Goal: Task Accomplishment & Management: Complete application form

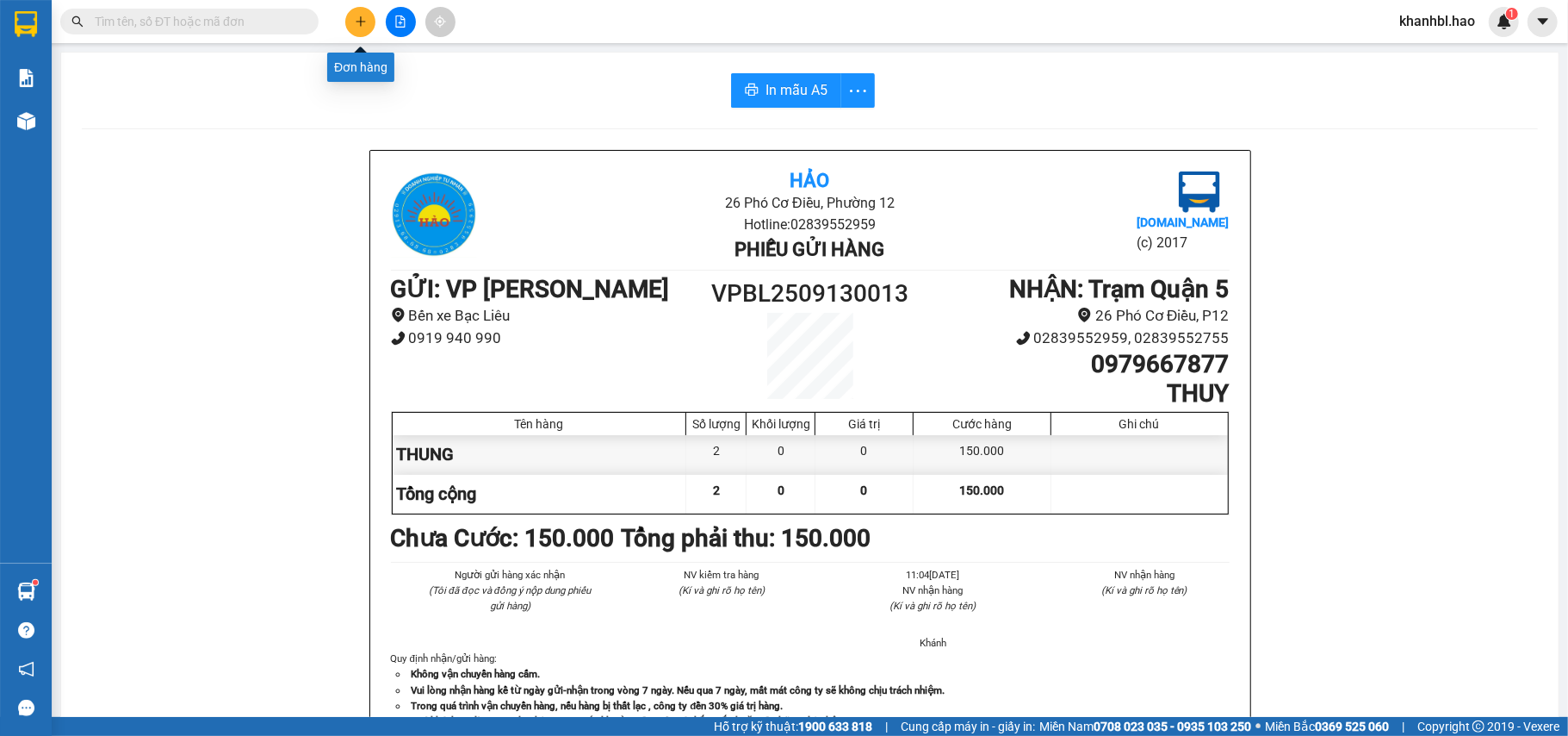
click at [370, 17] on button at bounding box center [360, 22] width 30 height 30
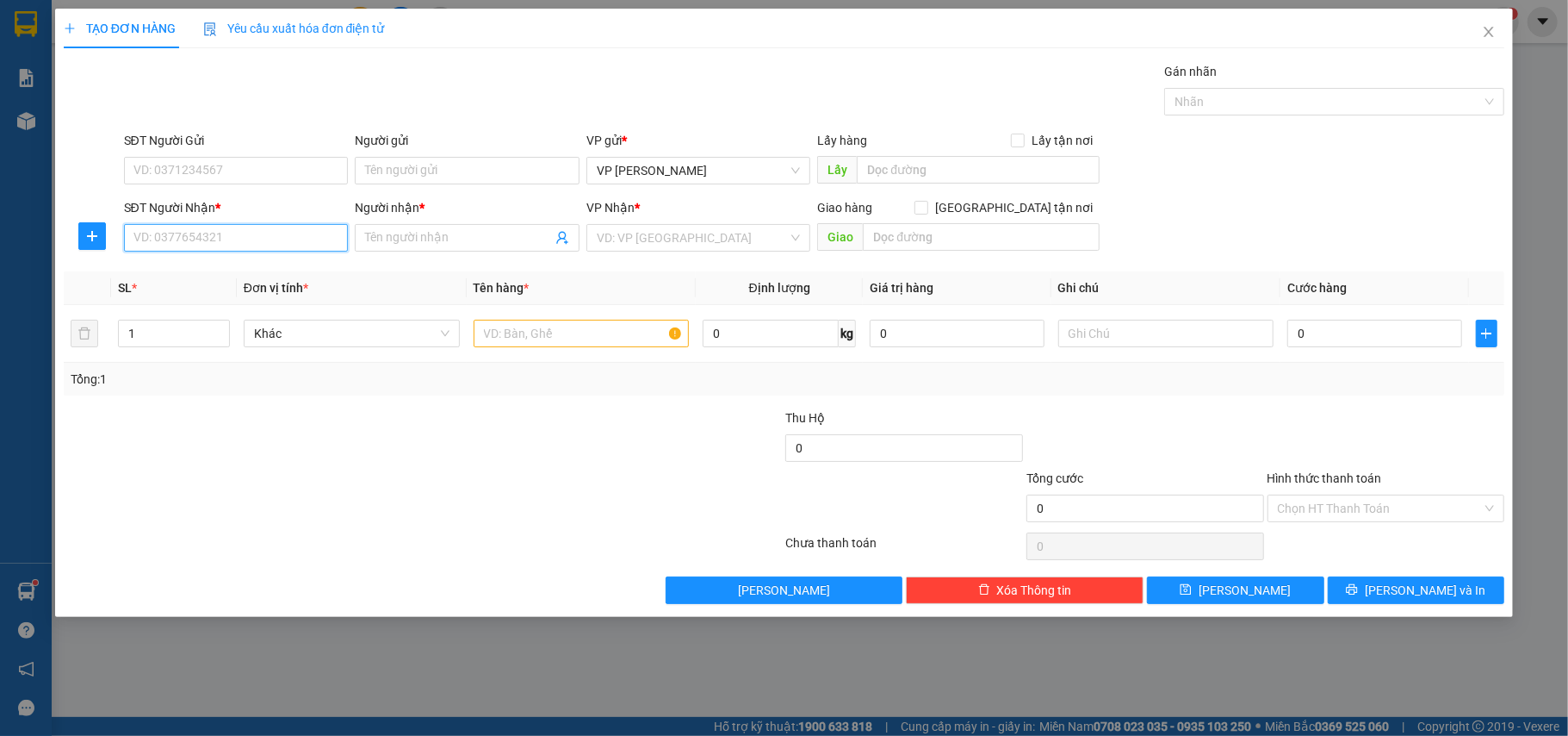
click at [300, 229] on input "SĐT Người Nhận *" at bounding box center [236, 238] width 225 height 28
drag, startPoint x: 200, startPoint y: 270, endPoint x: 203, endPoint y: 283, distance: 13.3
click at [200, 271] on div "0788887839 - thảo" at bounding box center [236, 274] width 204 height 19
type input "0788887839"
type input "thảo"
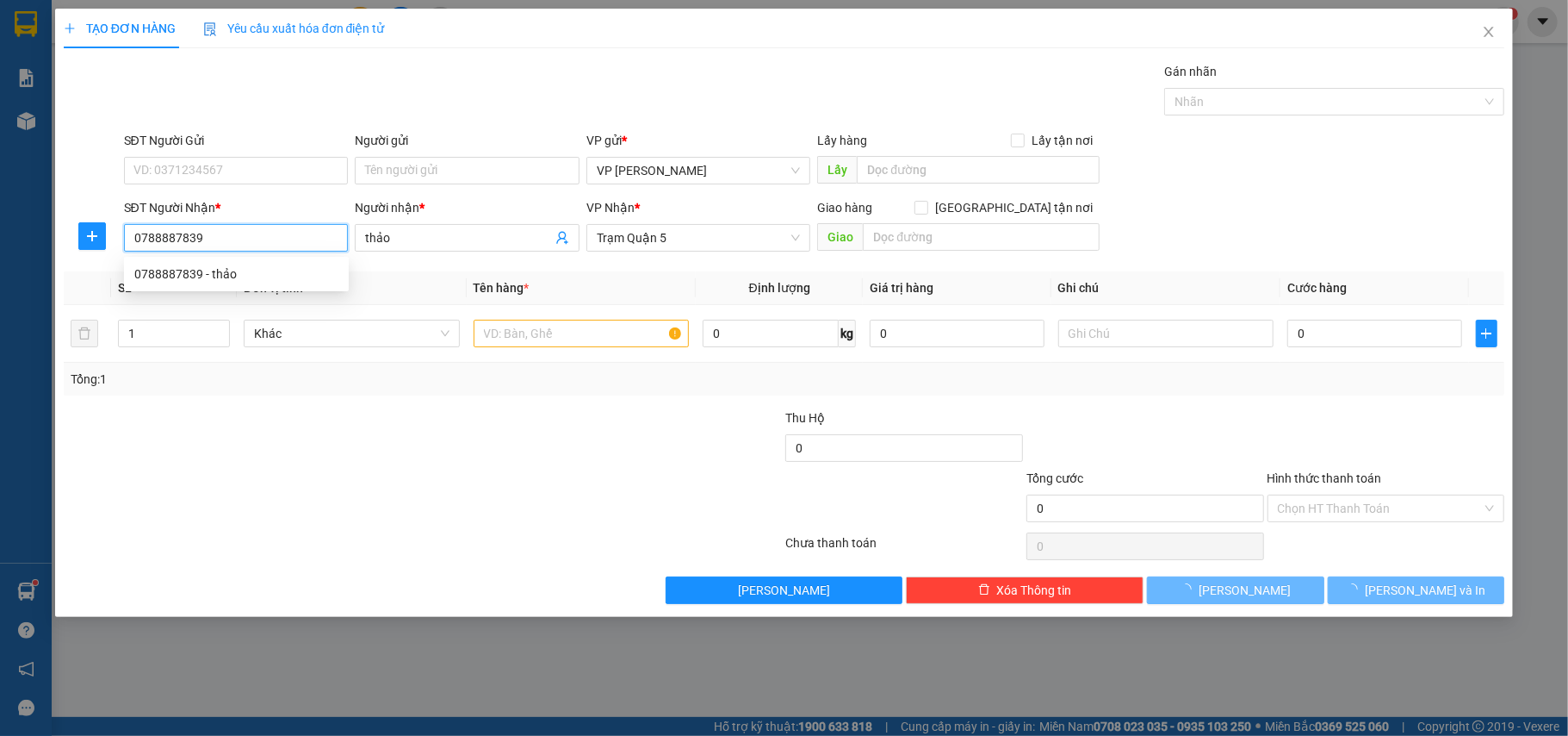
type input "150.000"
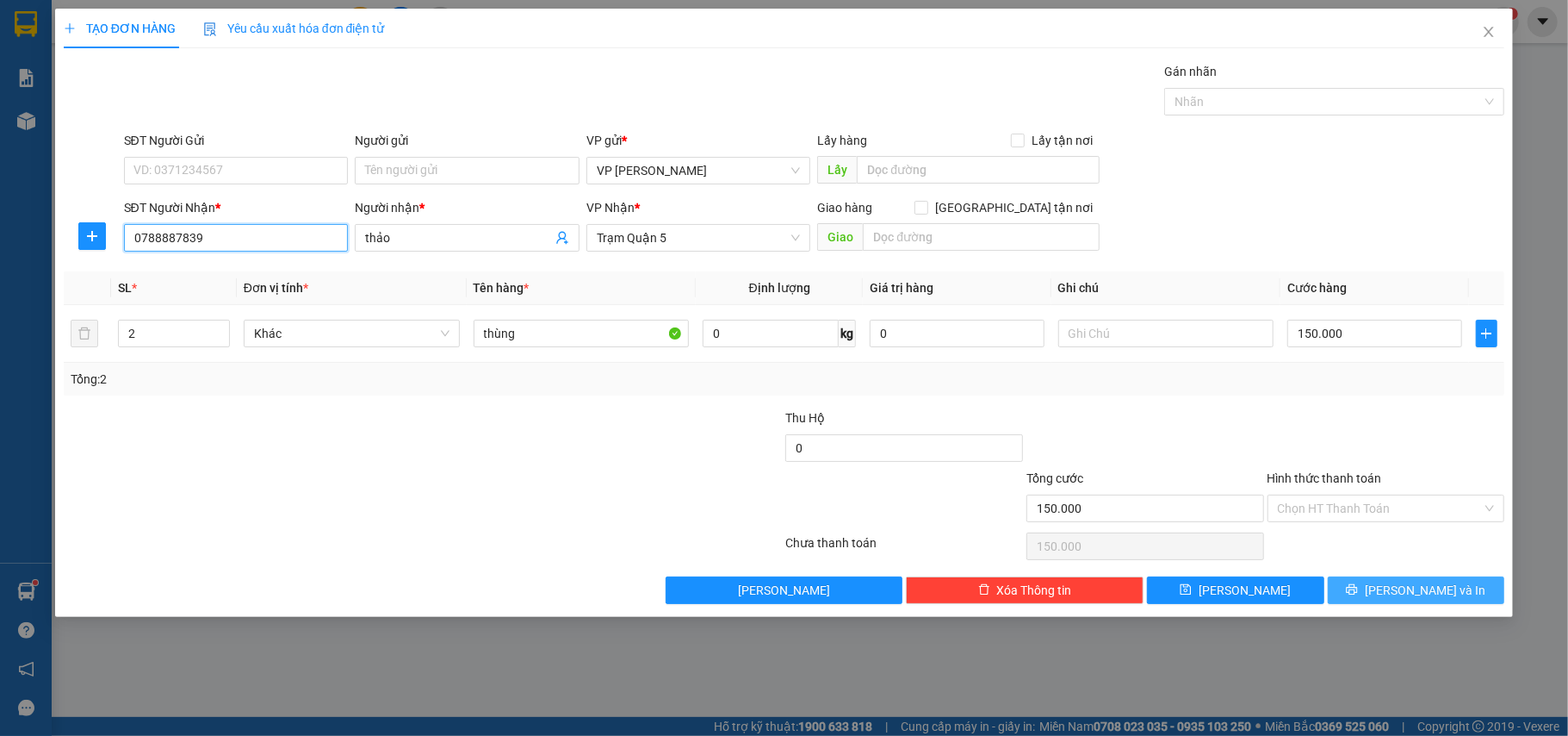
type input "0788887839"
click at [1422, 584] on span "[PERSON_NAME] và In" at bounding box center [1425, 590] width 120 height 19
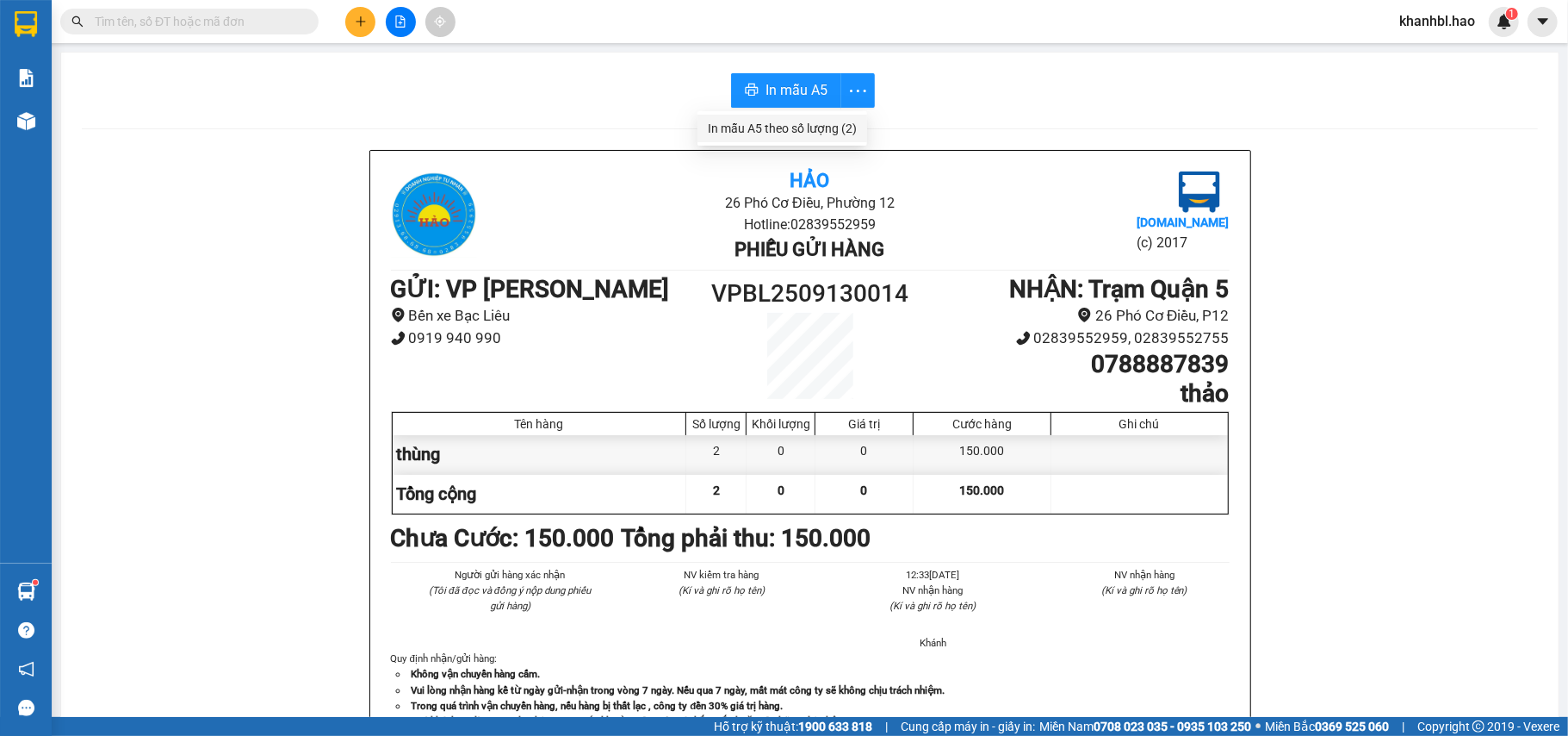
click at [838, 129] on div "In mẫu A5 theo số lượng (2)" at bounding box center [782, 128] width 149 height 19
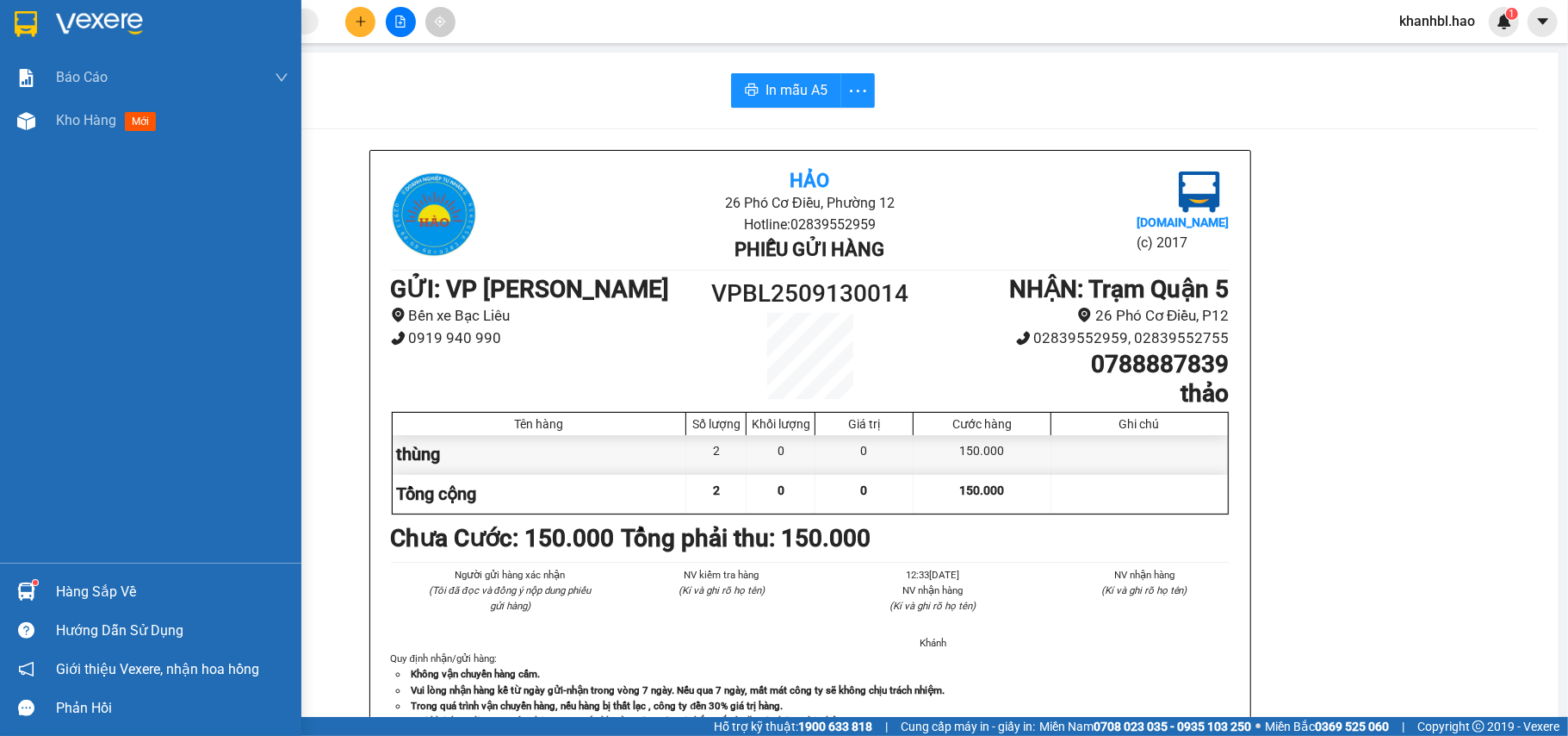
click at [24, 32] on img at bounding box center [26, 24] width 22 height 26
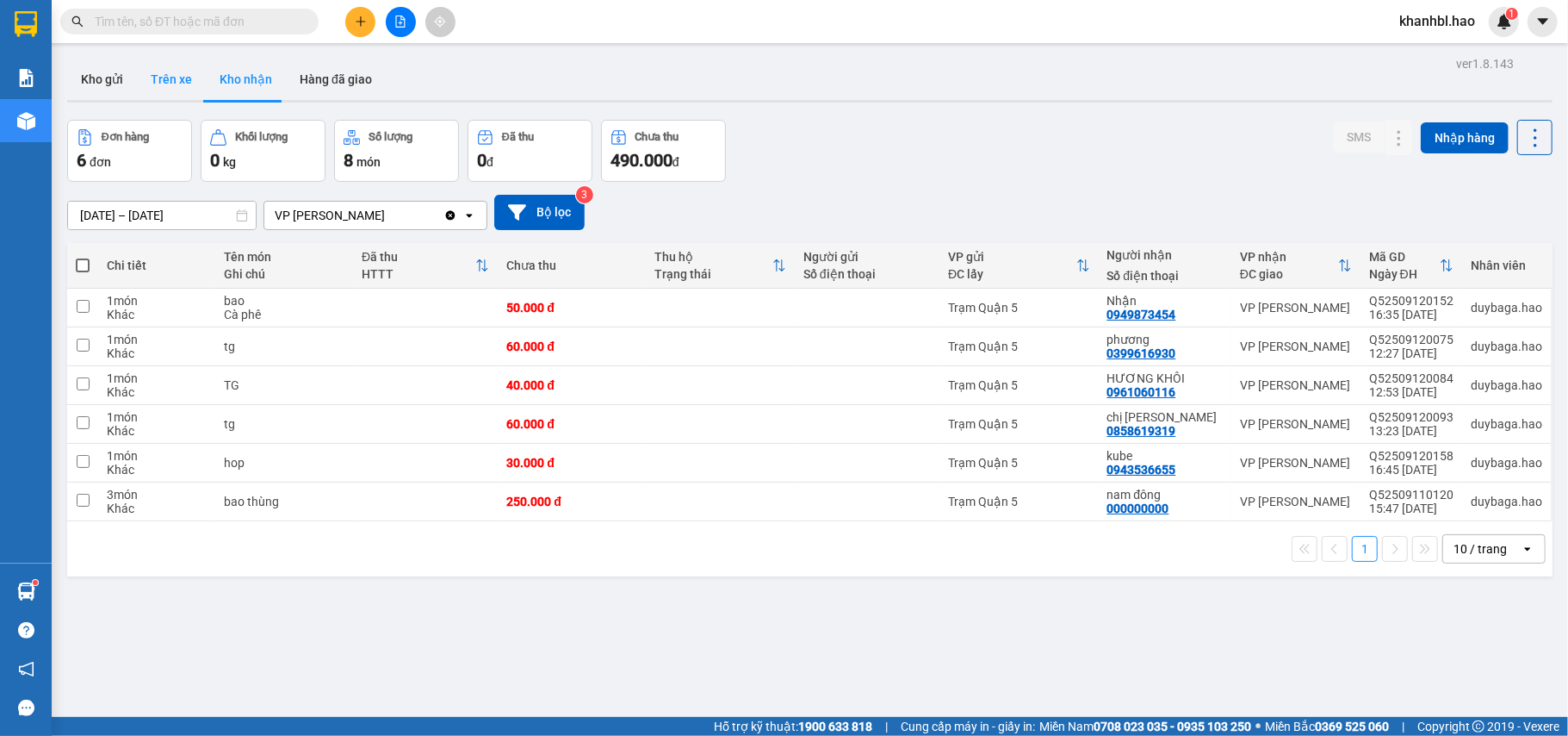
click at [166, 78] on button "Trên xe" at bounding box center [171, 80] width 69 height 42
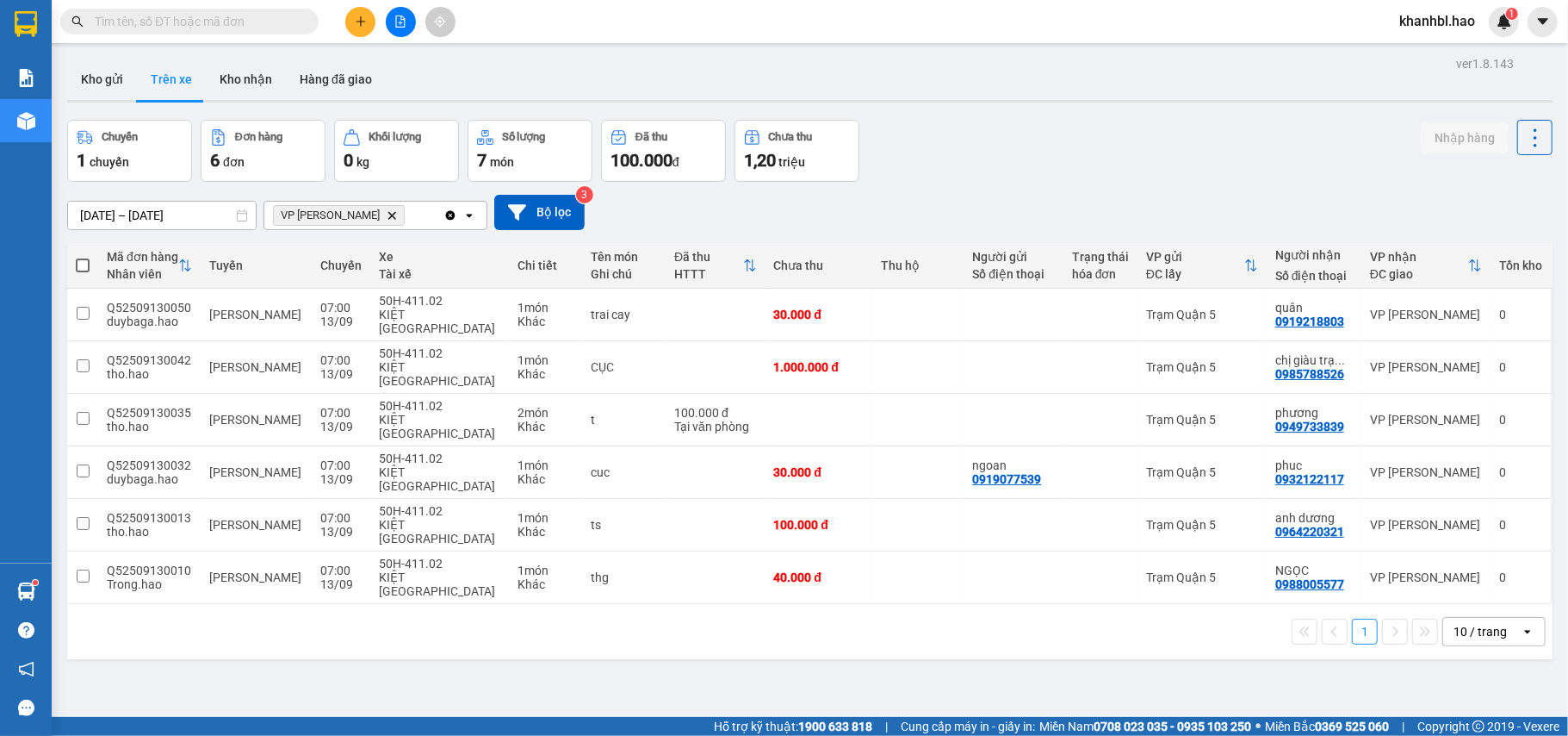
click at [1352, 618] on button "1" at bounding box center [1365, 631] width 26 height 26
click at [259, 76] on button "Kho nhận" at bounding box center [245, 80] width 80 height 42
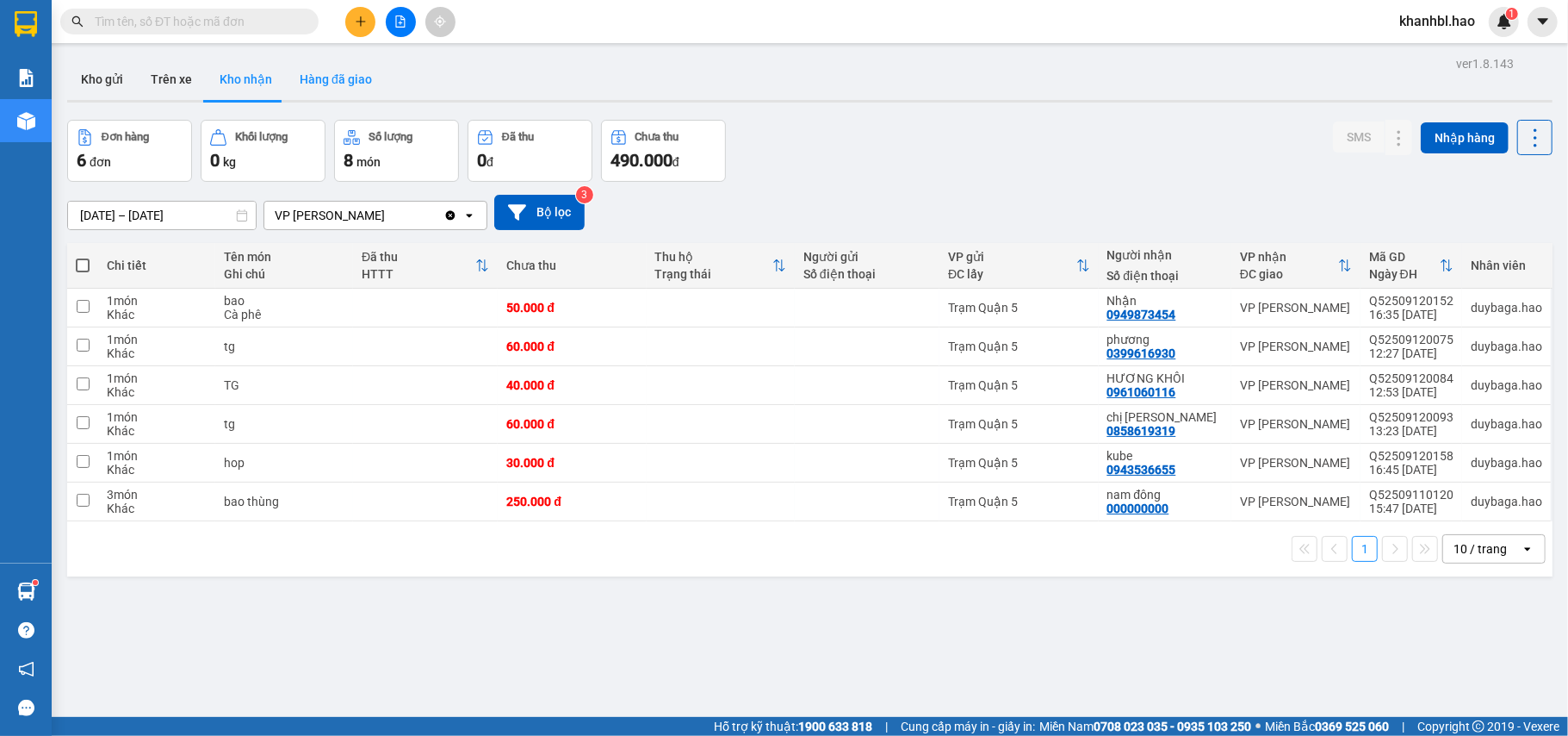
click at [328, 83] on button "Hàng đã giao" at bounding box center [336, 80] width 100 height 42
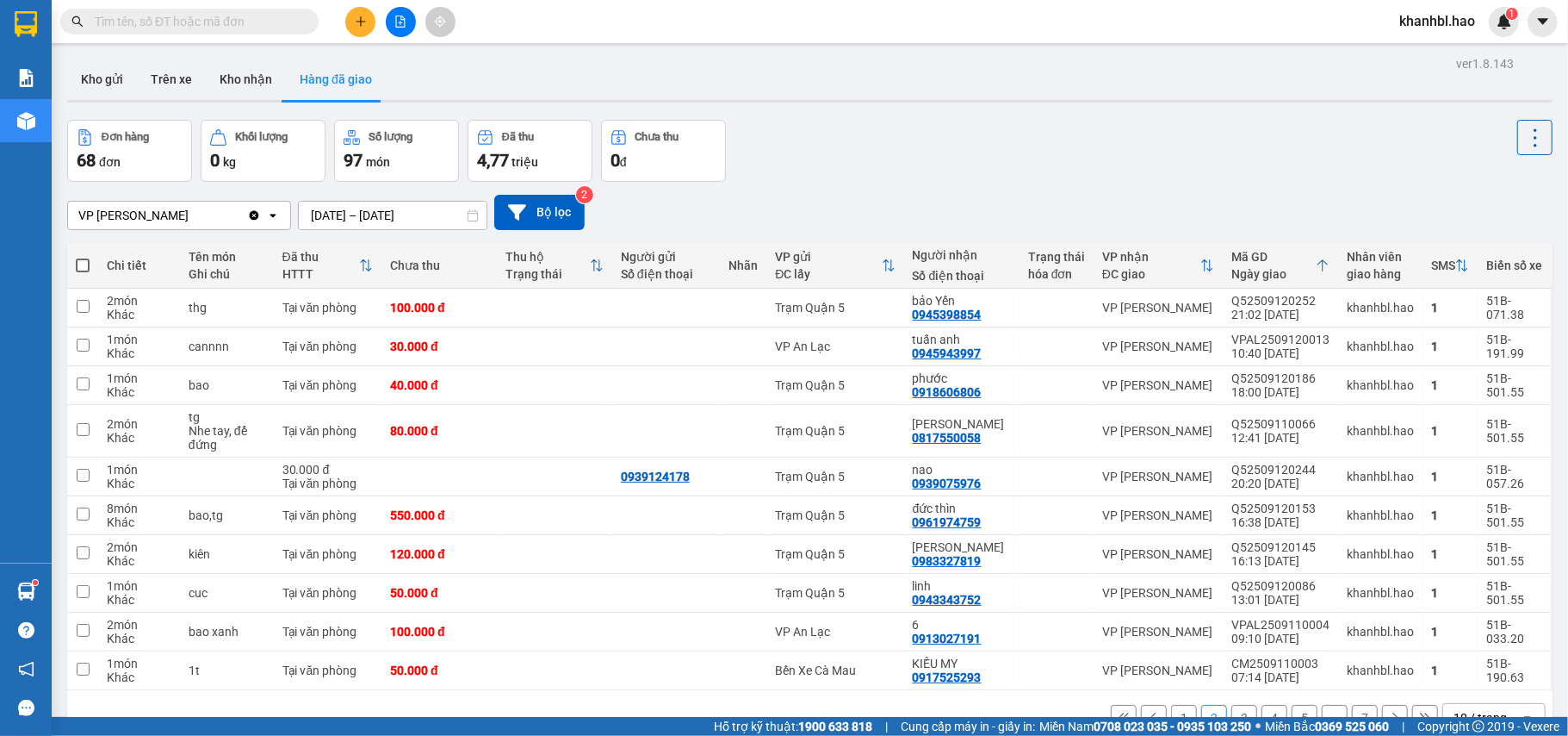
click at [1172, 705] on button "1" at bounding box center [1184, 718] width 26 height 26
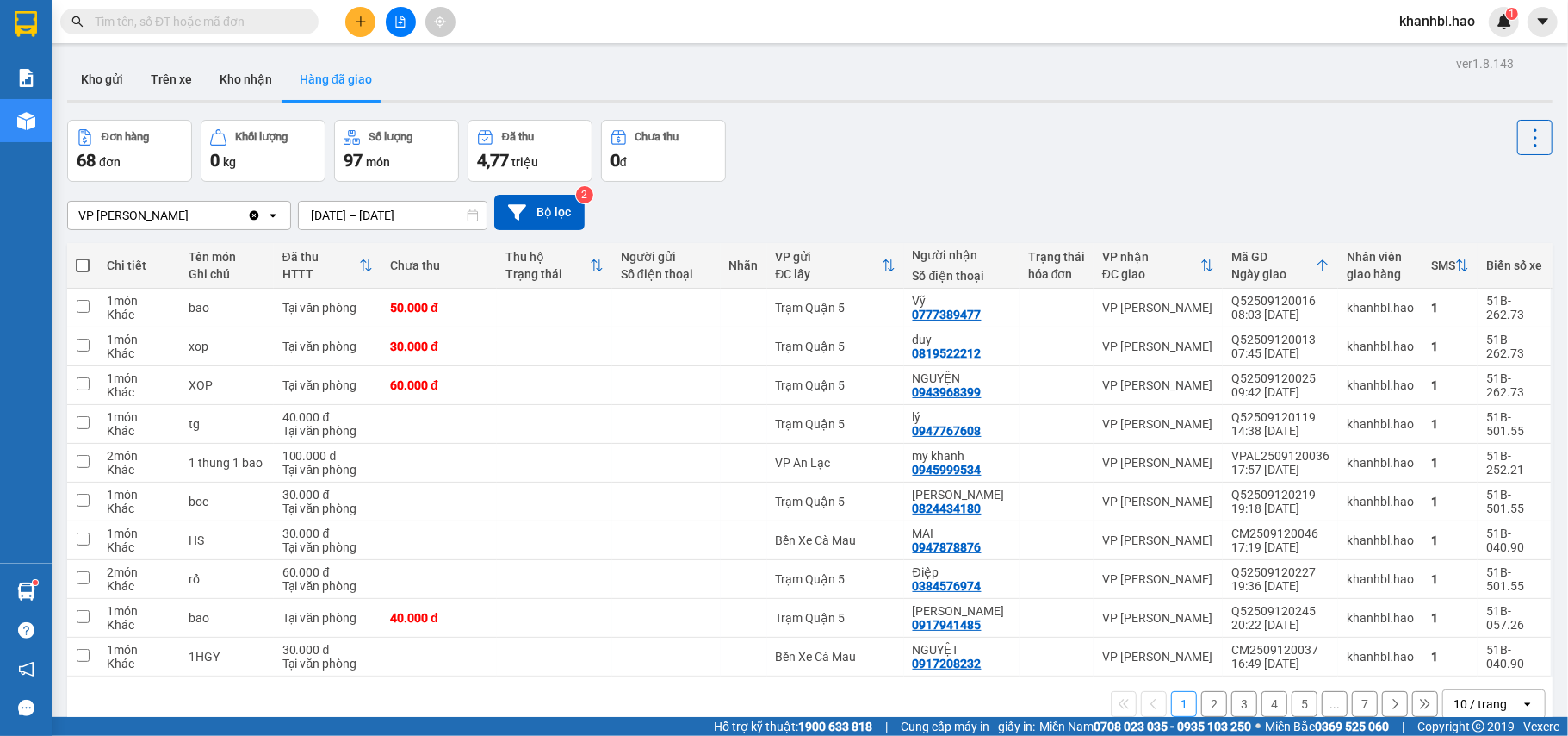
click at [1171, 691] on button "1" at bounding box center [1184, 704] width 26 height 26
click at [231, 74] on button "Kho nhận" at bounding box center [245, 80] width 80 height 42
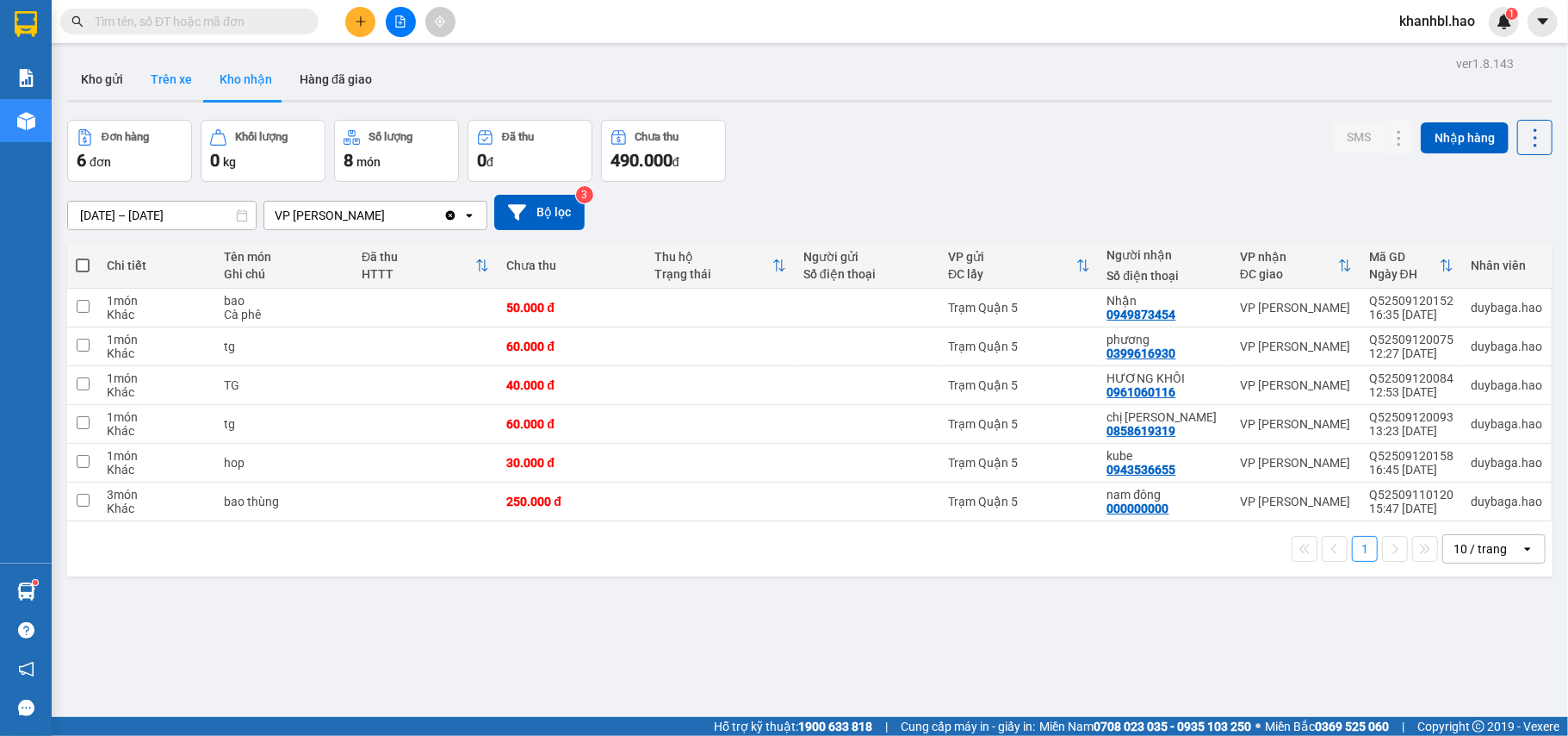
click at [172, 80] on button "Trên xe" at bounding box center [171, 80] width 69 height 42
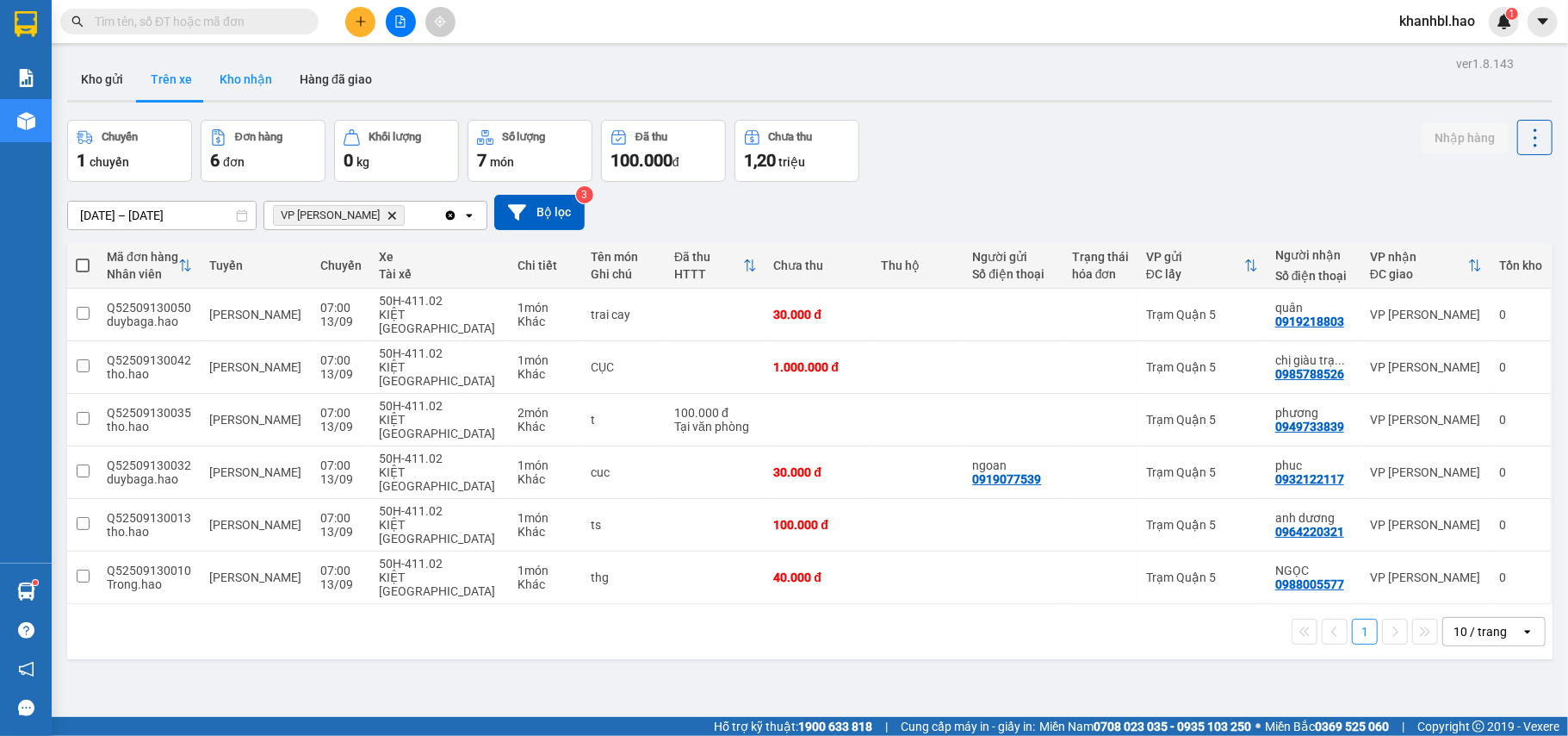
click at [262, 78] on button "Kho nhận" at bounding box center [245, 80] width 80 height 42
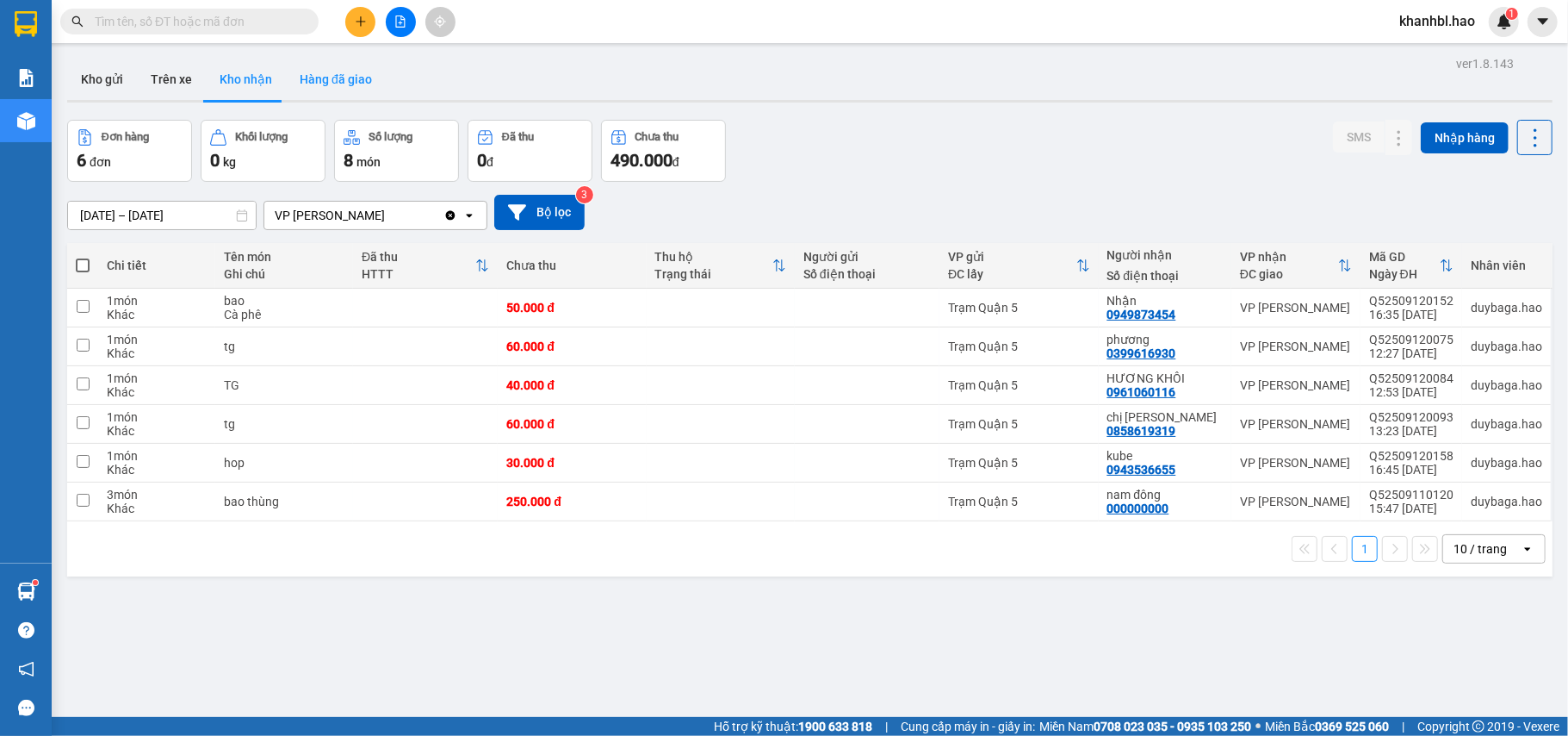
click at [366, 84] on button "Hàng đã giao" at bounding box center [336, 80] width 100 height 42
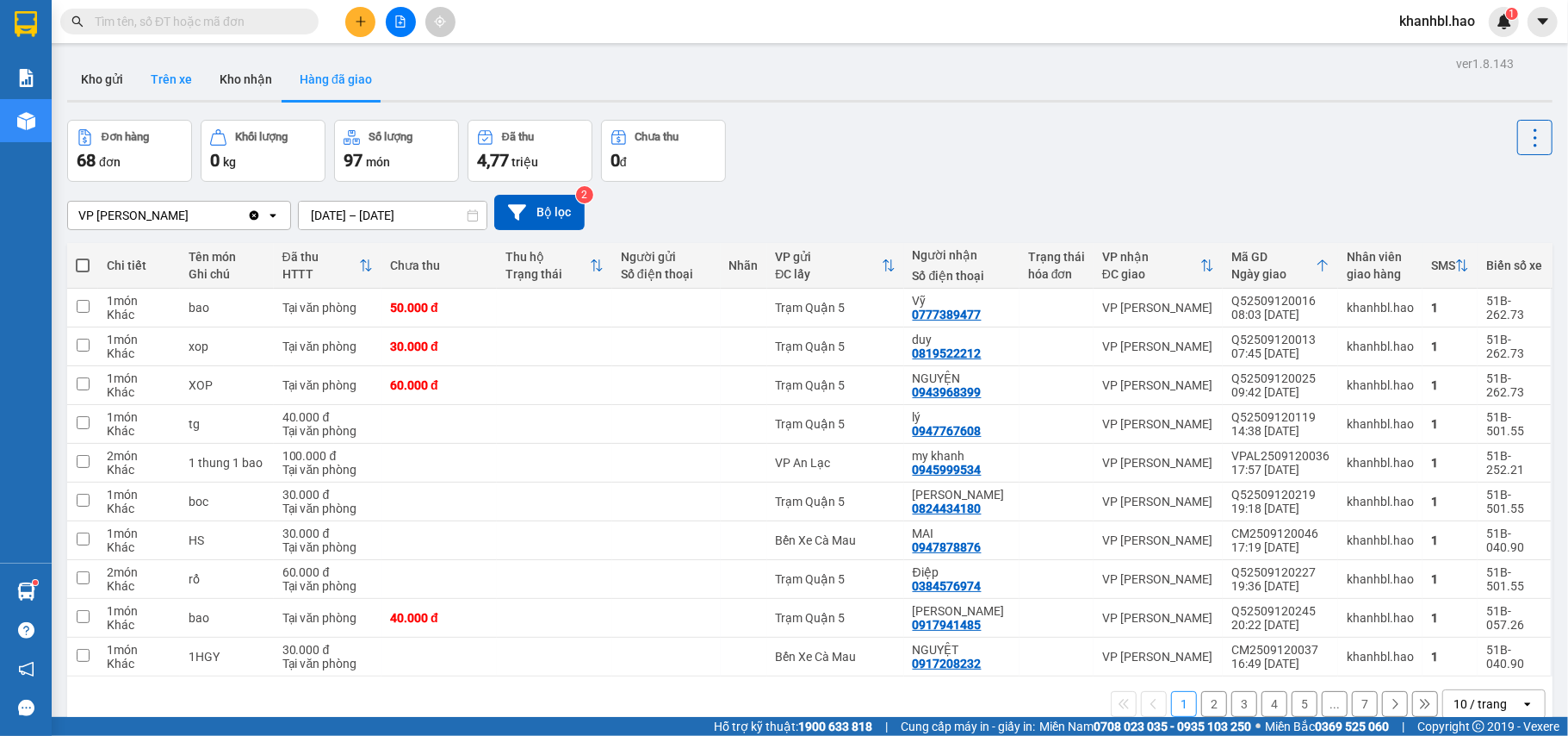
click at [174, 80] on button "Trên xe" at bounding box center [171, 80] width 69 height 42
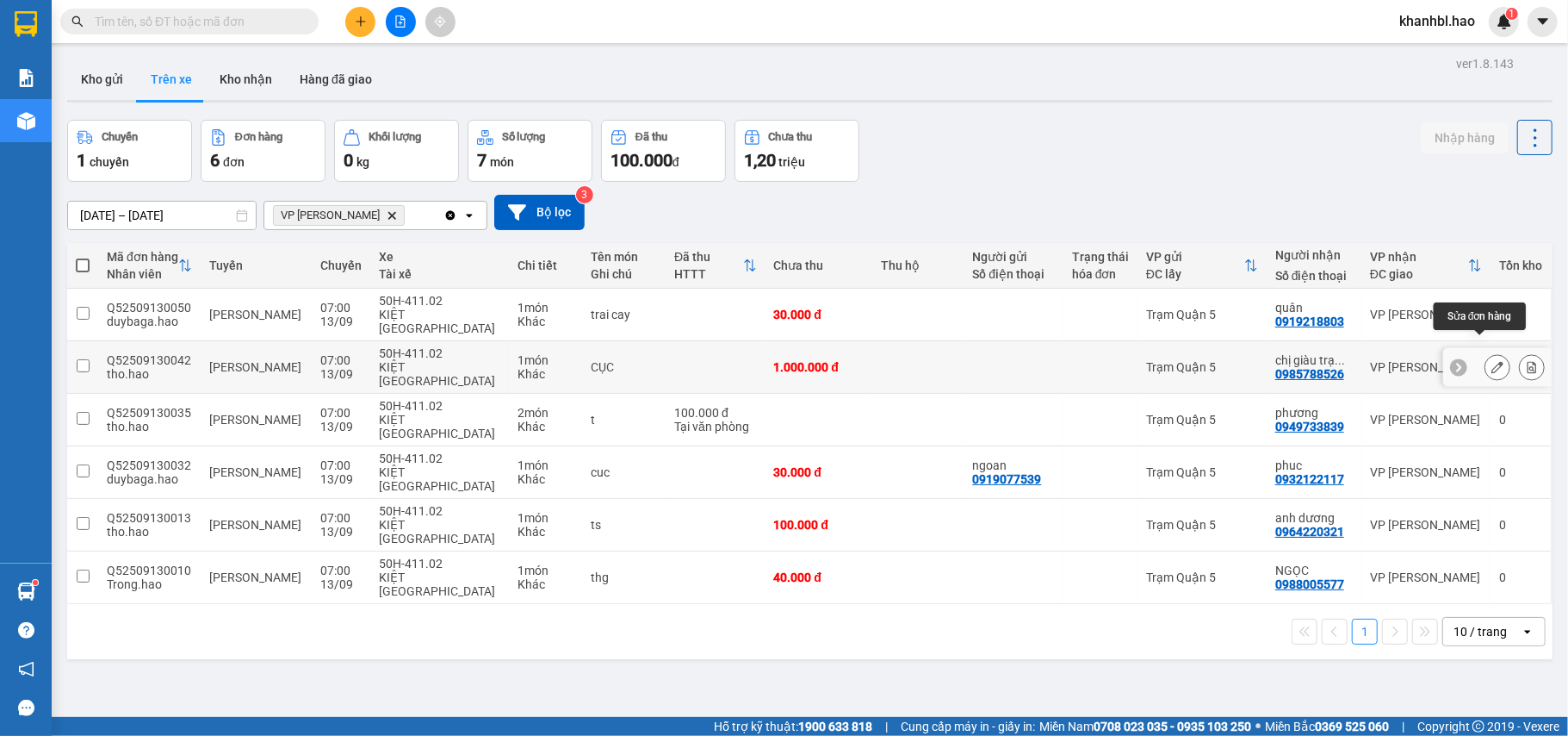
click at [1491, 361] on icon at bounding box center [1497, 367] width 12 height 12
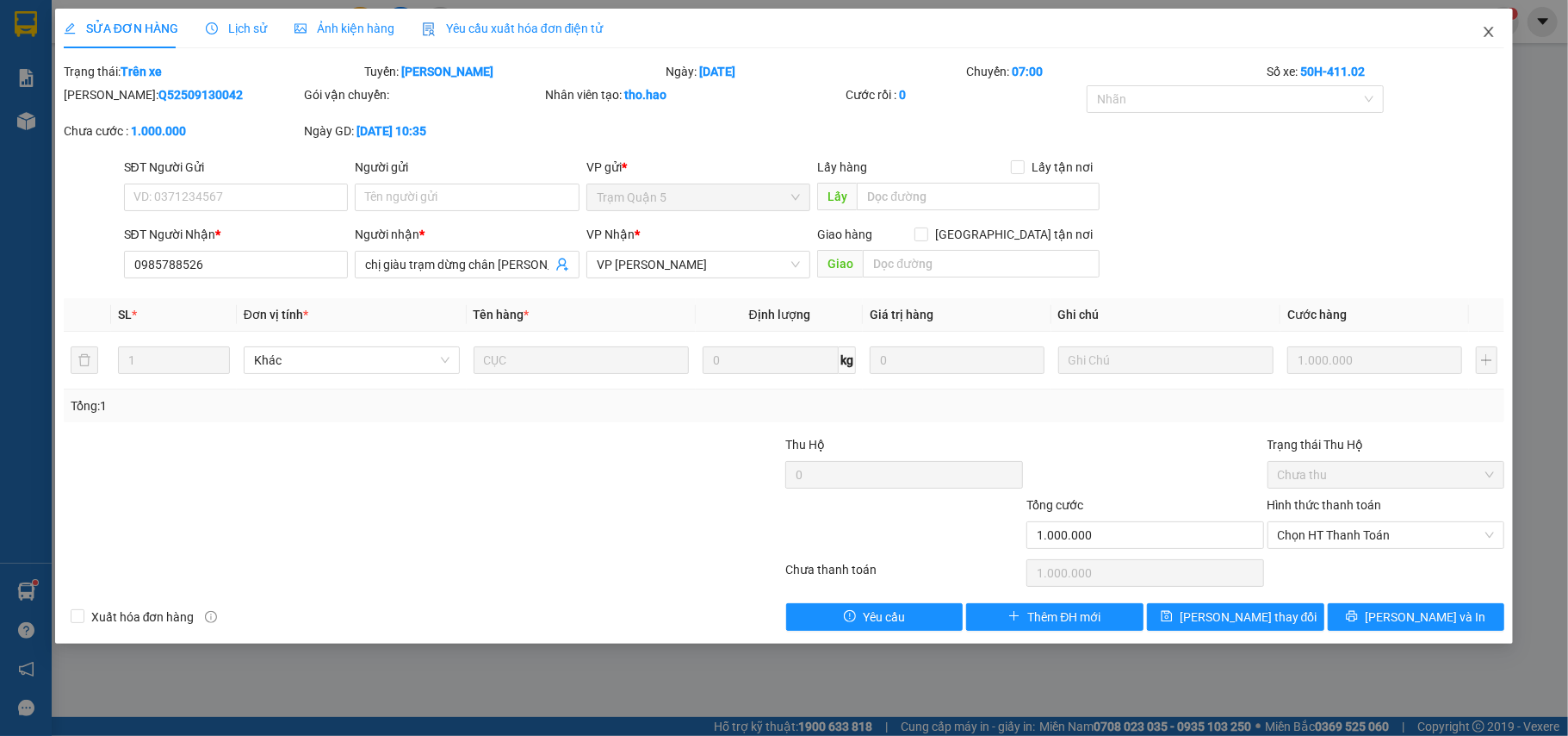
click at [1492, 36] on icon "close" at bounding box center [1488, 32] width 10 height 10
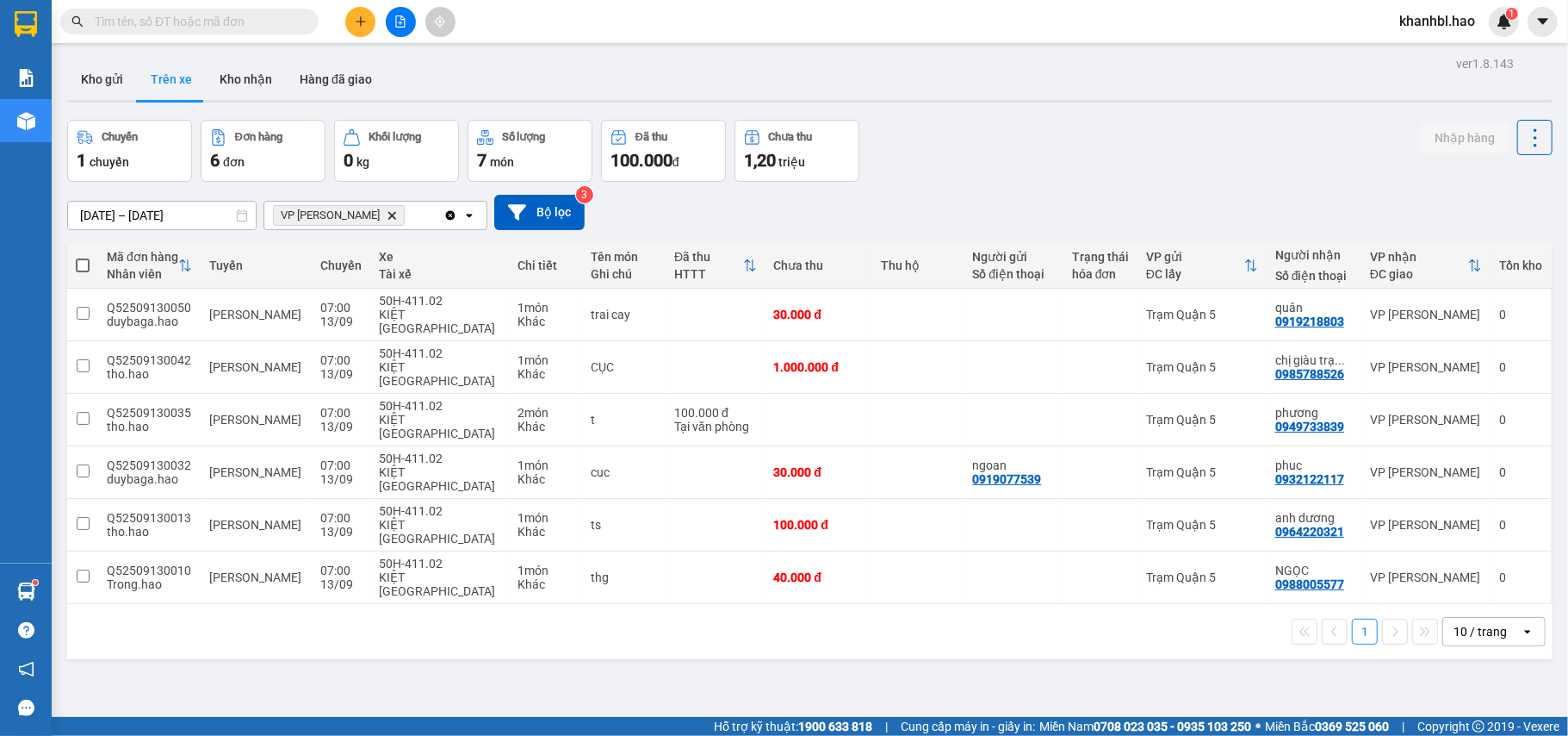
click at [1352, 618] on button "1" at bounding box center [1365, 631] width 26 height 26
click at [224, 63] on button "Kho nhận" at bounding box center [245, 80] width 80 height 42
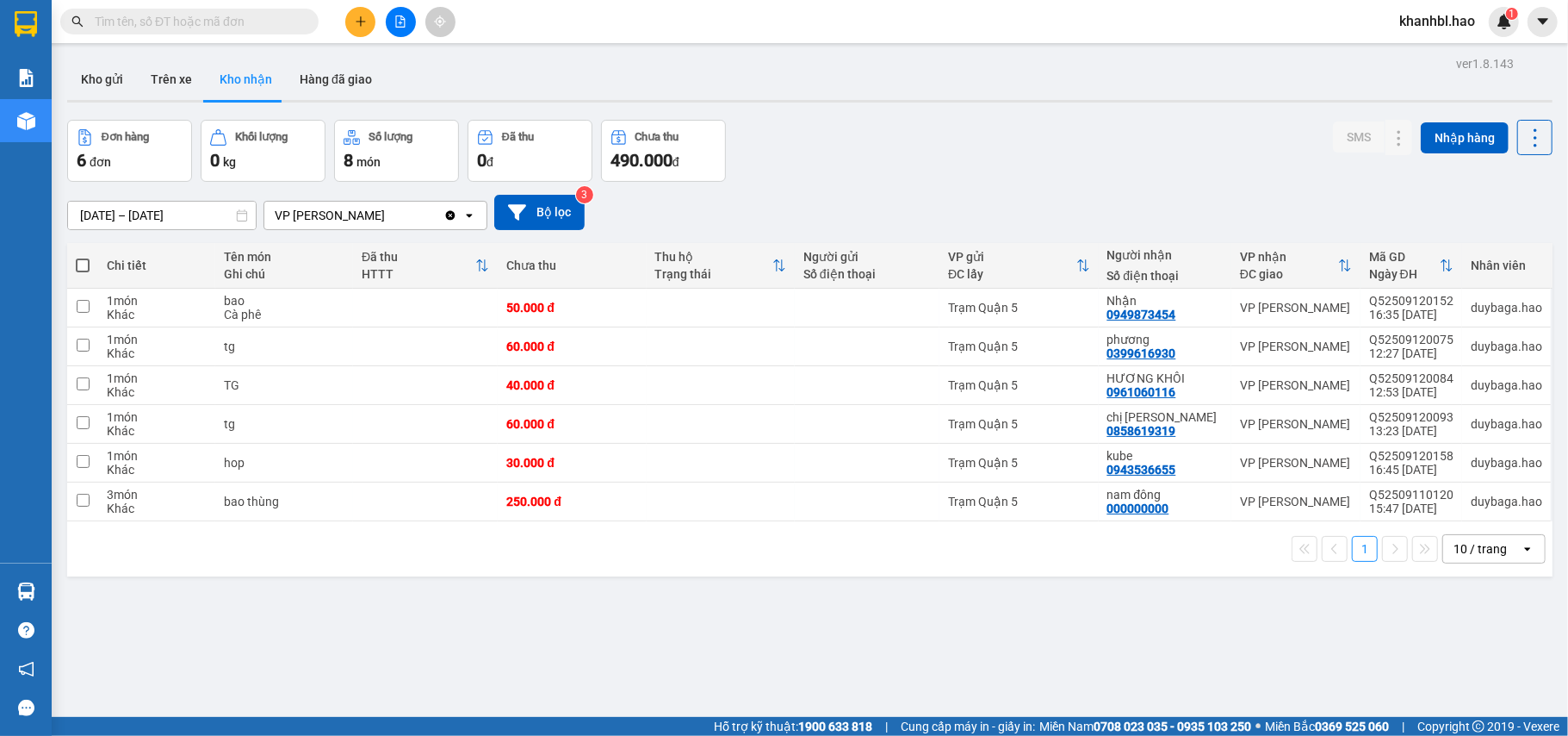
click at [246, 78] on button "Kho nhận" at bounding box center [245, 80] width 80 height 42
click at [169, 86] on button "Trên xe" at bounding box center [171, 80] width 69 height 42
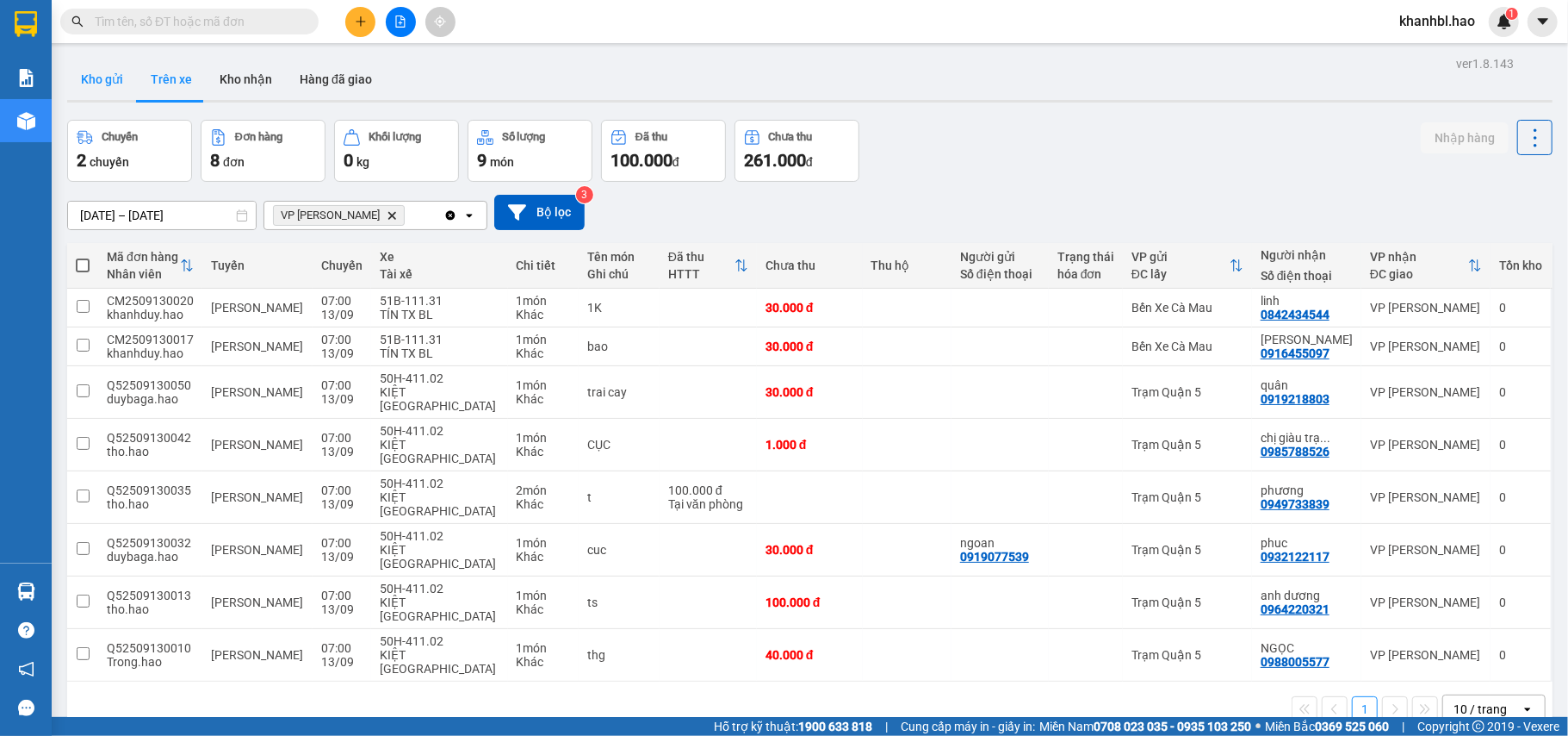
click at [108, 80] on button "Kho gửi" at bounding box center [102, 80] width 70 height 42
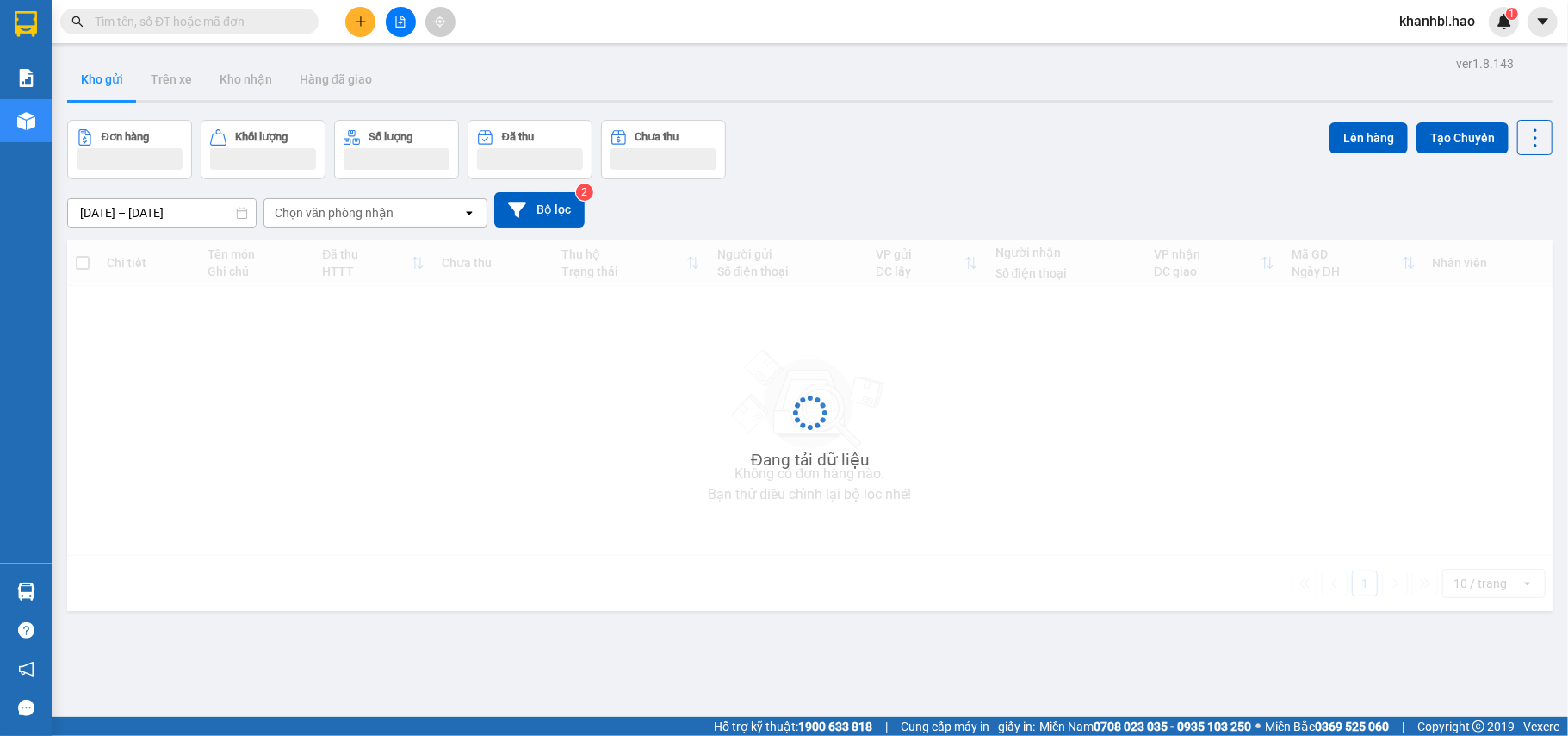
click at [108, 80] on button "Kho gửi" at bounding box center [102, 80] width 70 height 42
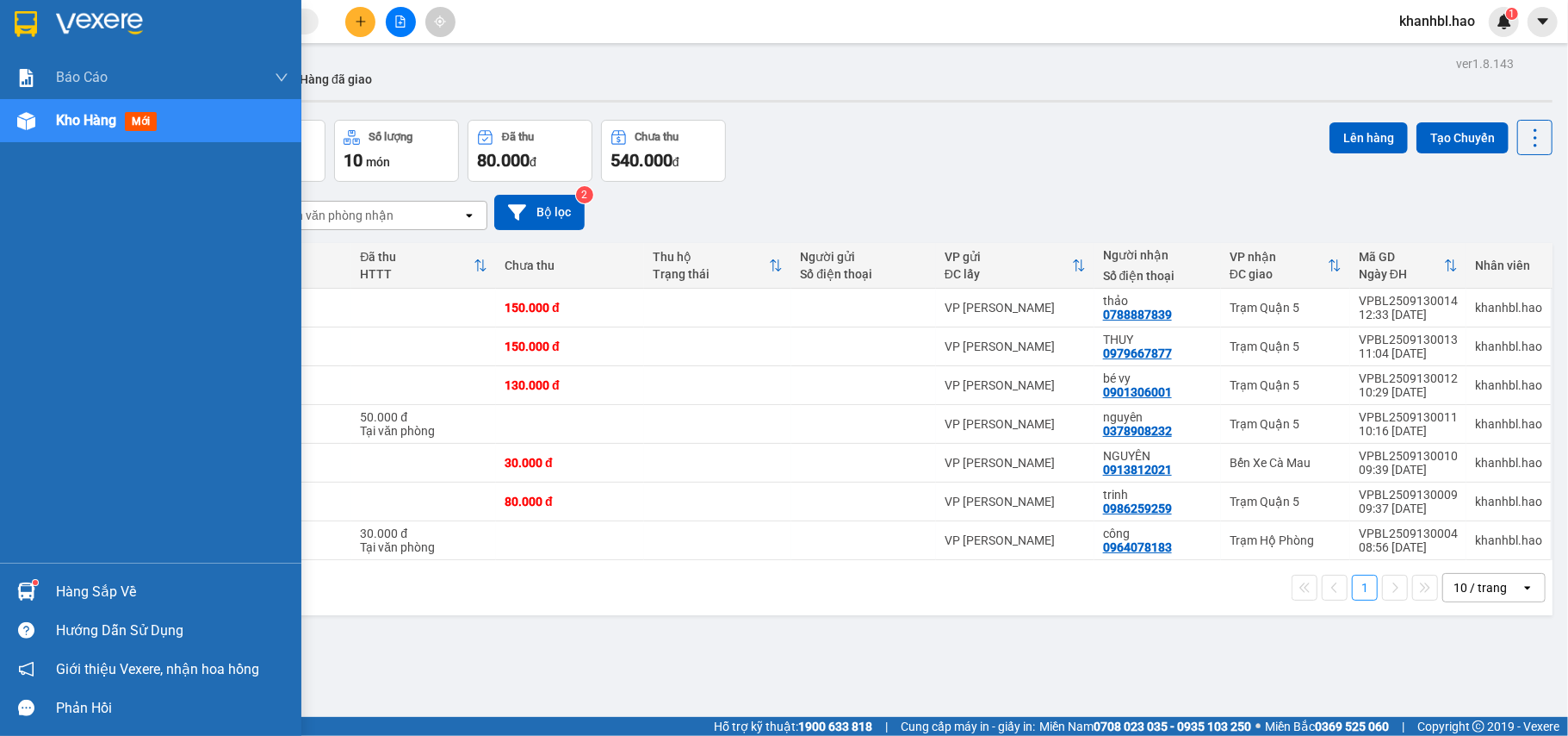
click at [32, 5] on div at bounding box center [150, 28] width 302 height 56
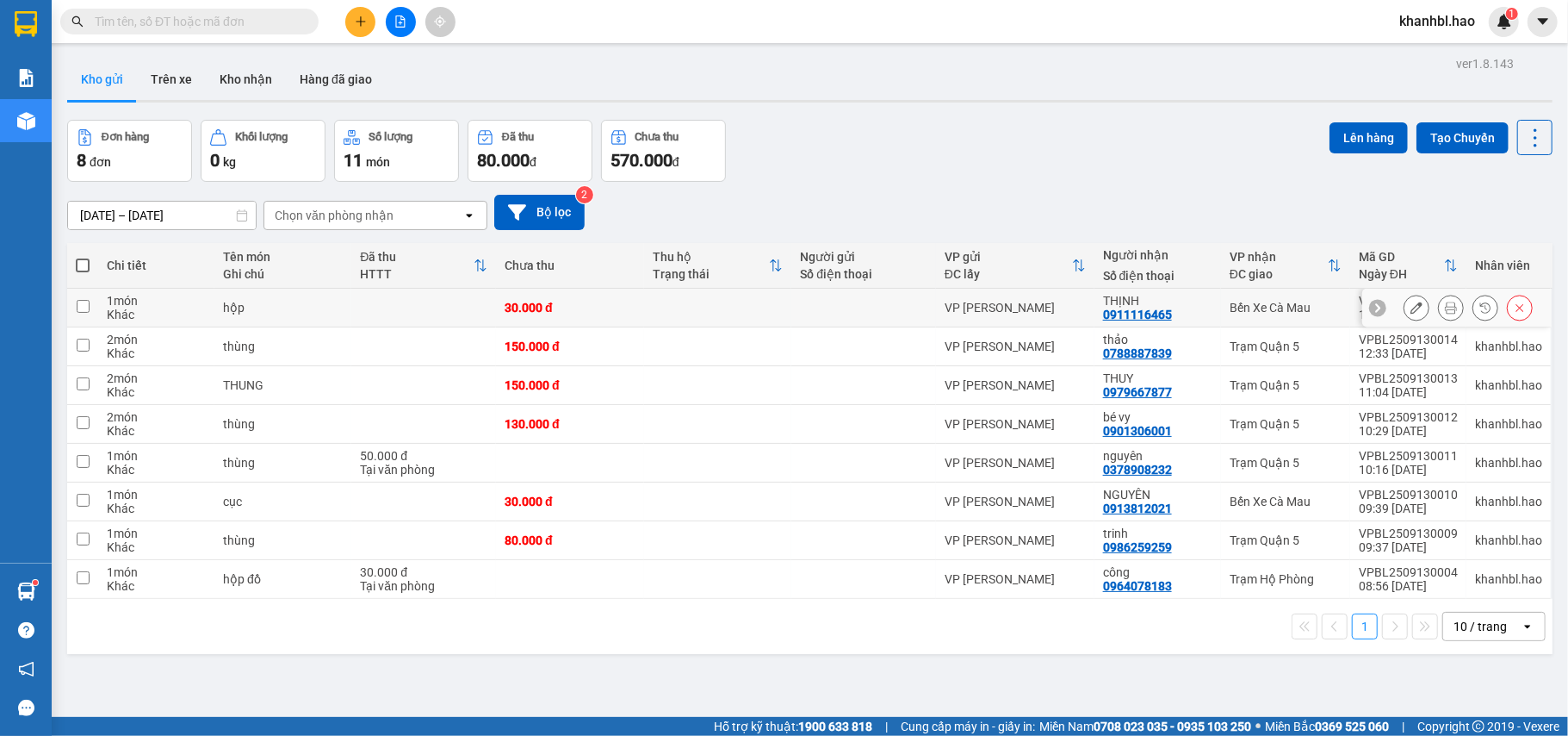
click at [1410, 304] on icon at bounding box center [1416, 308] width 12 height 12
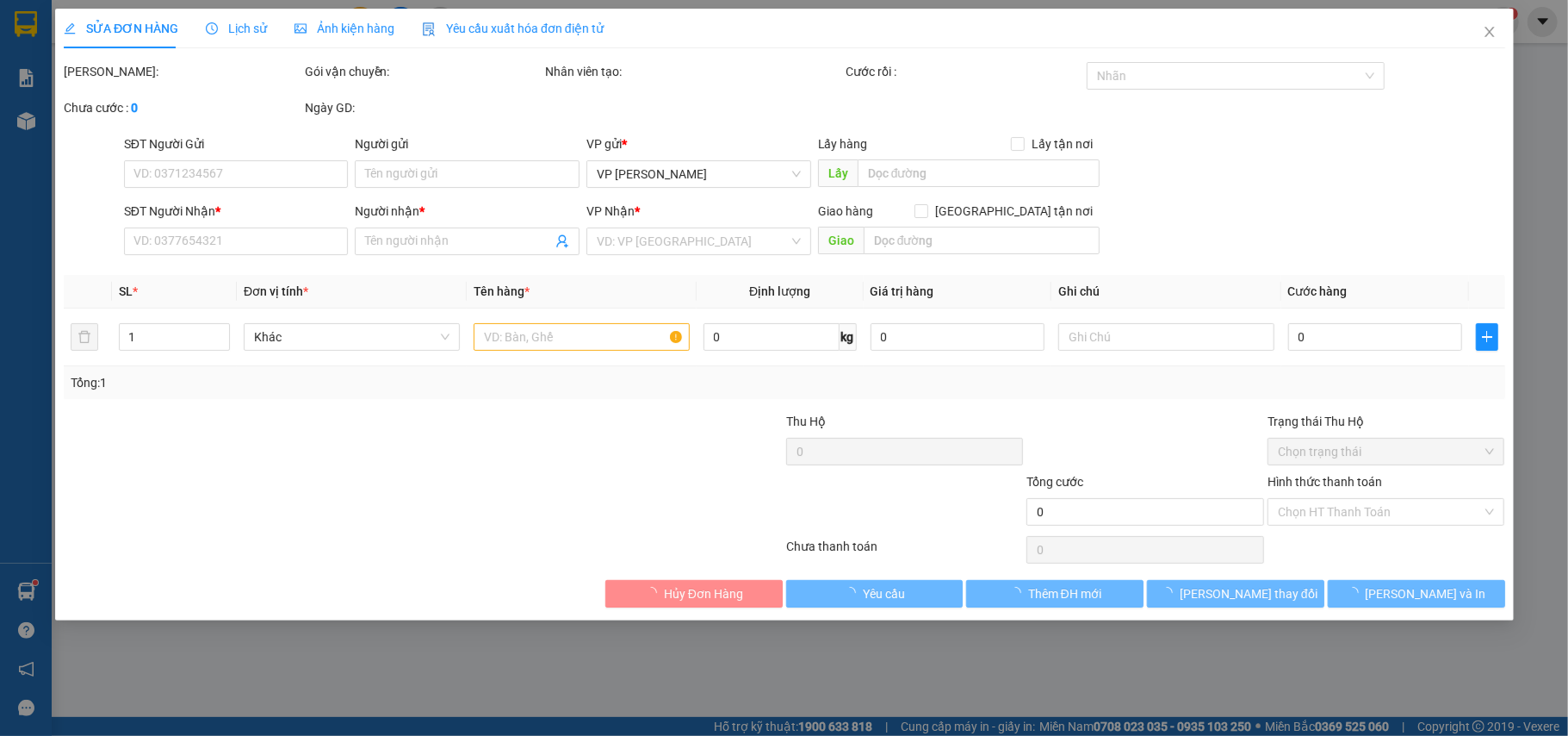
type input "0911116465"
type input "THỊNH"
type input "30.000"
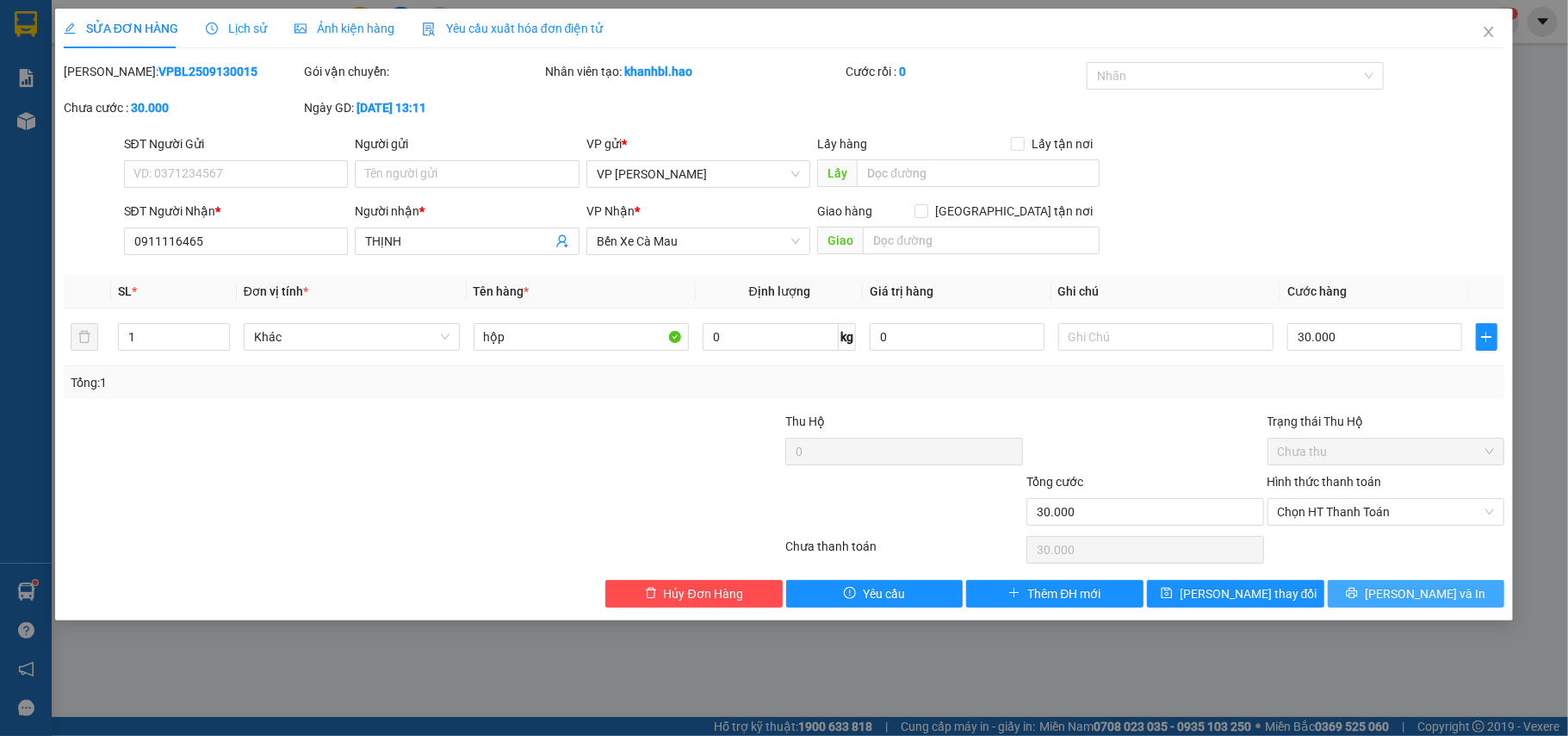
click at [1358, 592] on icon "printer" at bounding box center [1352, 592] width 11 height 11
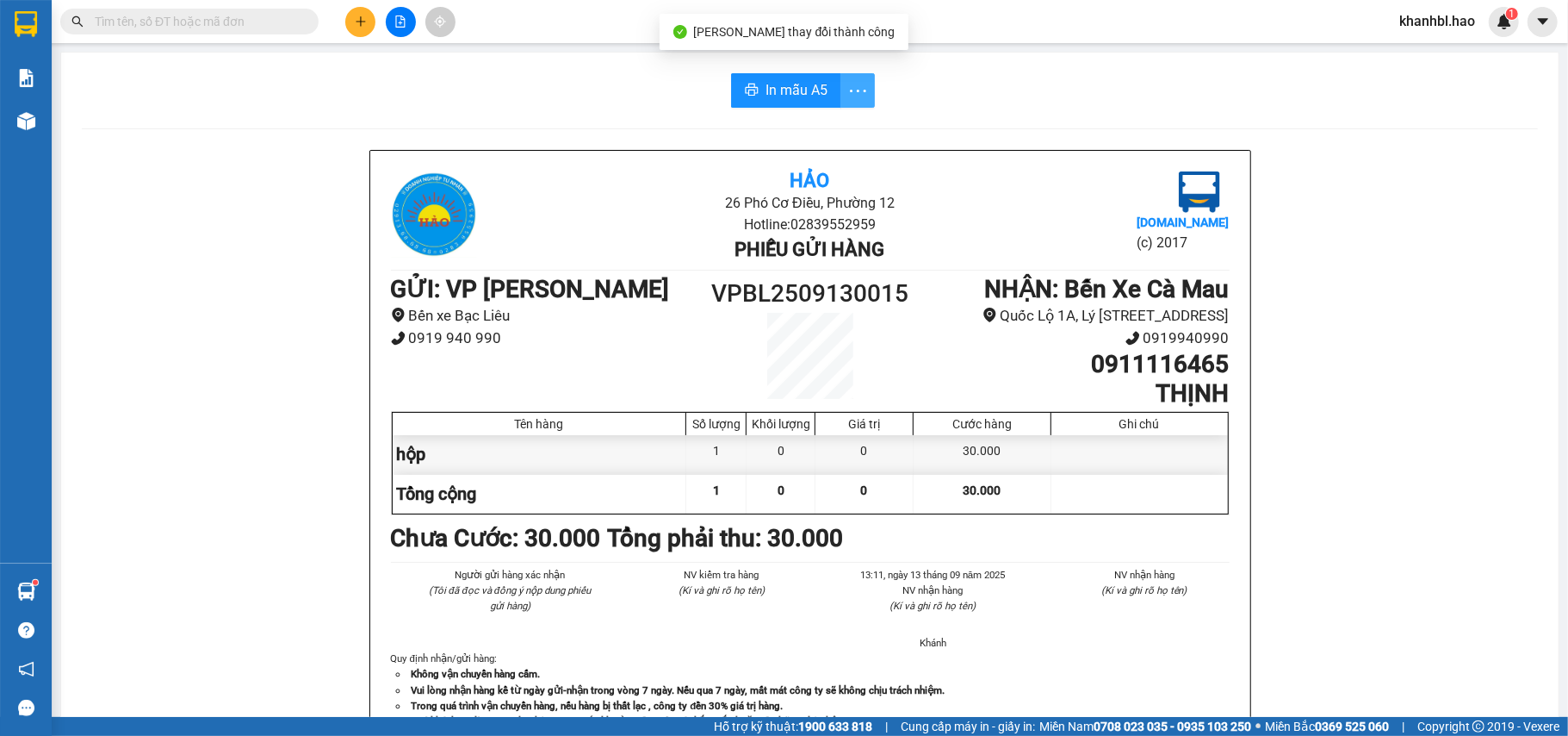
click at [862, 95] on span "more" at bounding box center [857, 91] width 33 height 22
click at [838, 138] on li "In mẫu A5 theo số lượng (1)" at bounding box center [782, 128] width 169 height 28
click at [786, 84] on span "In mẫu A5" at bounding box center [796, 90] width 62 height 22
